Goal: Find specific page/section: Find specific page/section

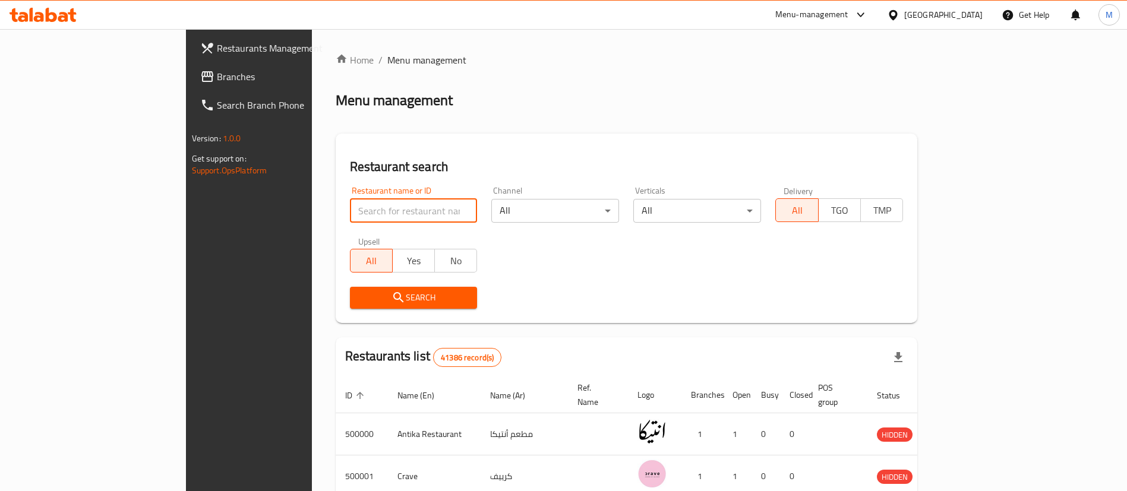
click at [352, 207] on input "search" at bounding box center [414, 211] width 128 height 24
click button "Search" at bounding box center [414, 298] width 128 height 22
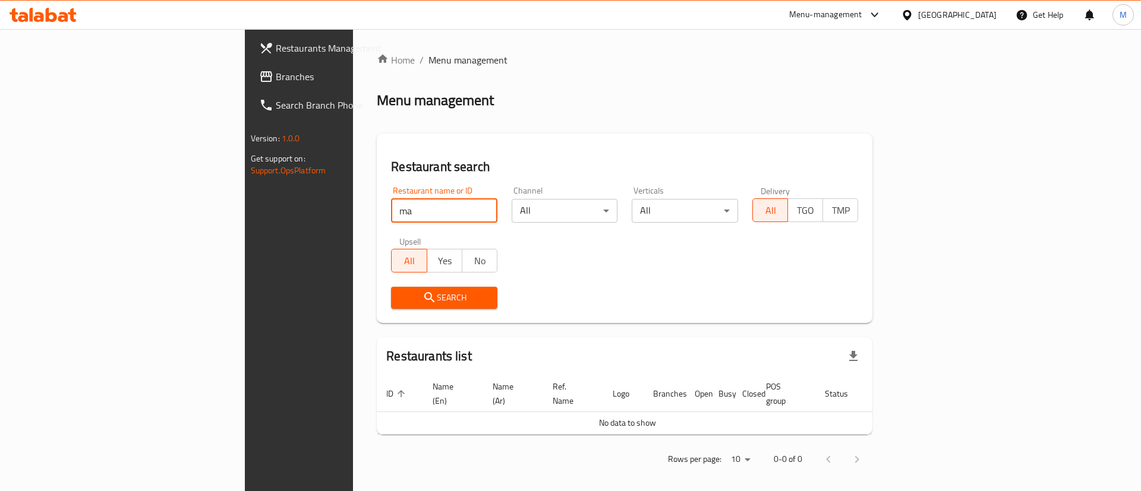
type input "m"
click button "Search" at bounding box center [444, 298] width 106 height 22
click at [391, 213] on input "ماكولات بيتك" at bounding box center [444, 211] width 106 height 24
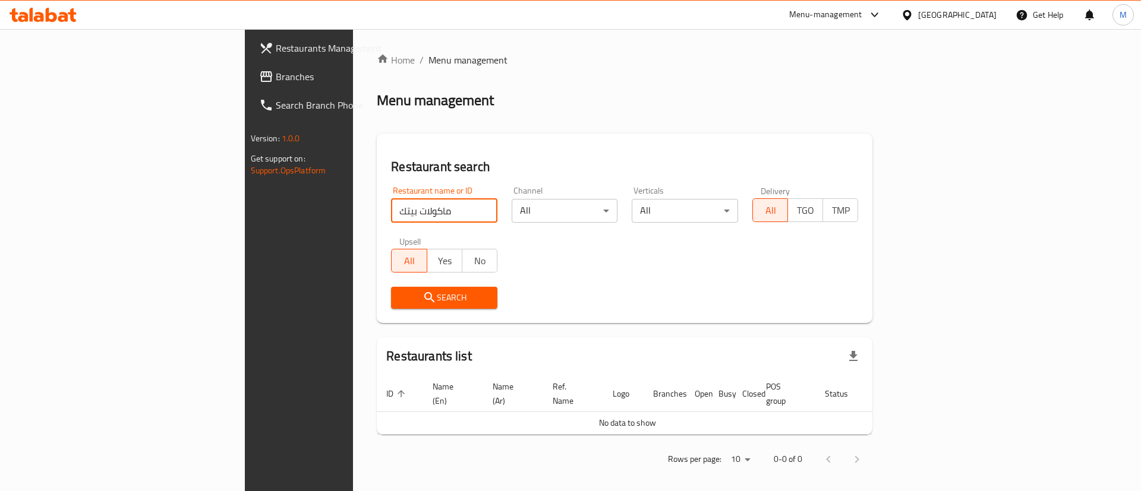
click at [391, 213] on input "ماكولات بيتك" at bounding box center [444, 211] width 106 height 24
click at [391, 208] on input "ماكولات بيتك" at bounding box center [444, 211] width 106 height 24
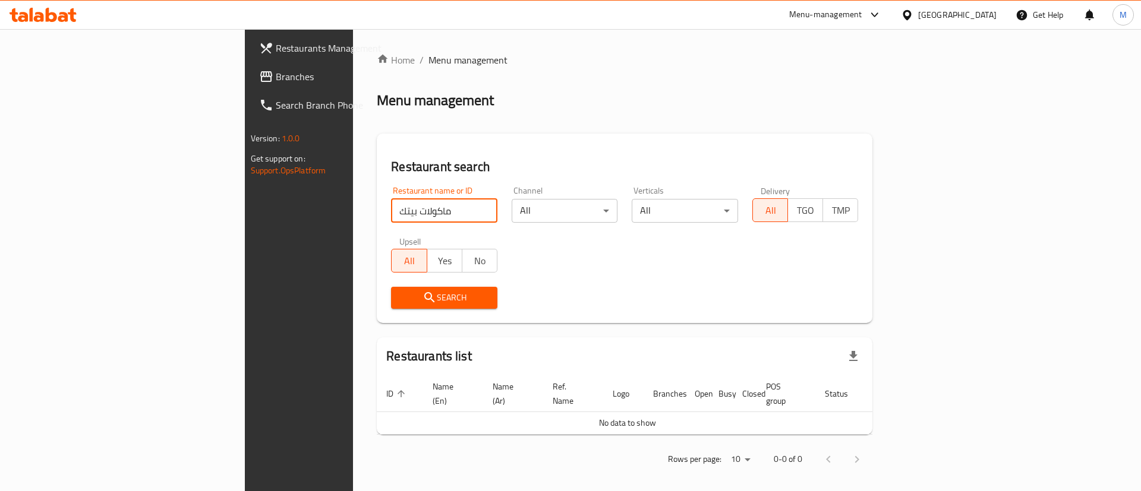
click at [391, 208] on input "ماكولات بيتك" at bounding box center [444, 211] width 106 height 24
type input "ماكولات"
click at [391, 205] on input "ماكولات" at bounding box center [444, 211] width 106 height 24
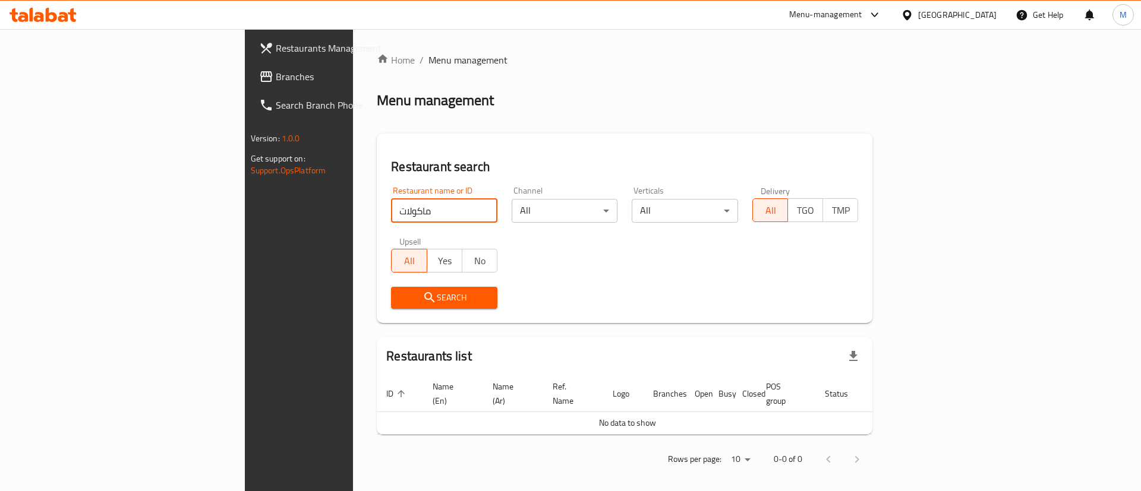
click at [391, 205] on input "ماكولات" at bounding box center [444, 211] width 106 height 24
type input "maakolat betak"
click button "Search" at bounding box center [444, 298] width 106 height 22
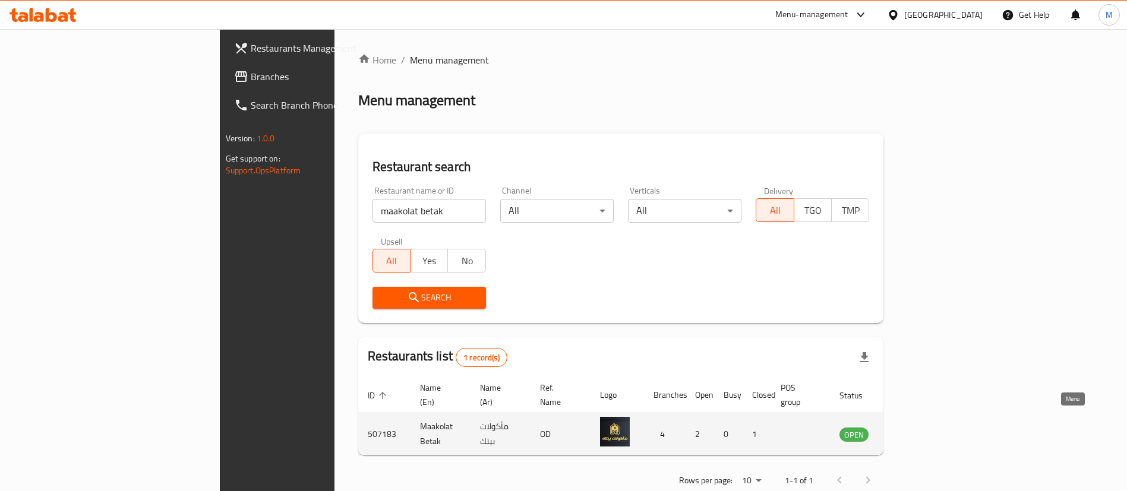
click at [916, 427] on icon "enhanced table" at bounding box center [909, 434] width 14 height 14
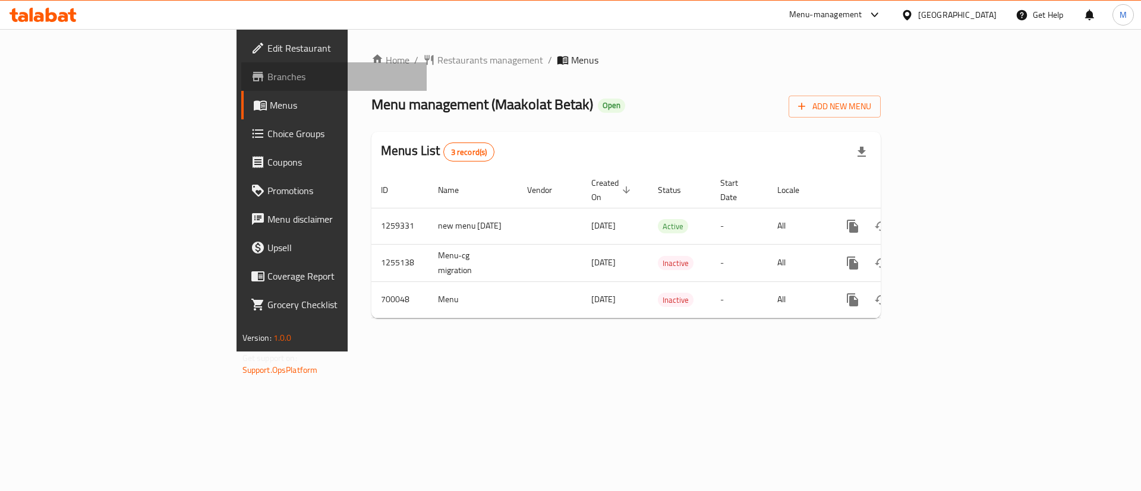
click at [267, 75] on span "Branches" at bounding box center [342, 77] width 150 height 14
